Goal: Understand process/instructions: Learn how to perform a task or action

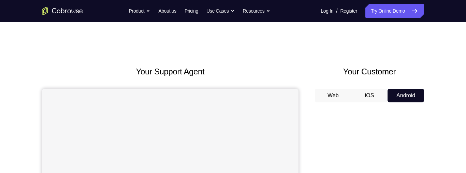
click at [372, 95] on button "iOS" at bounding box center [369, 96] width 36 height 14
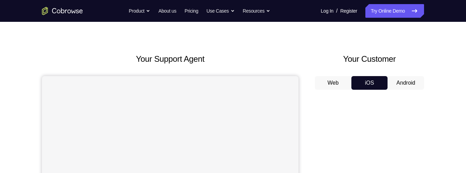
scroll to position [14, 0]
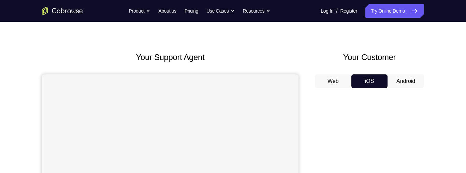
click at [407, 81] on button "Android" at bounding box center [406, 81] width 36 height 14
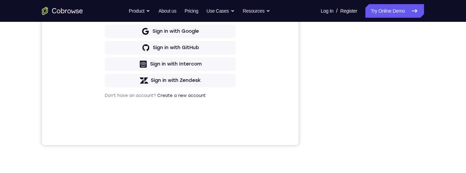
scroll to position [173, 0]
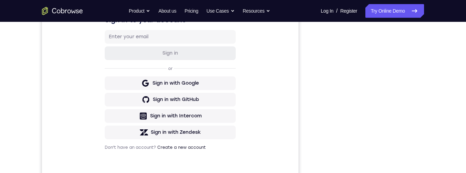
scroll to position [163, 0]
